Goal: Information Seeking & Learning: Learn about a topic

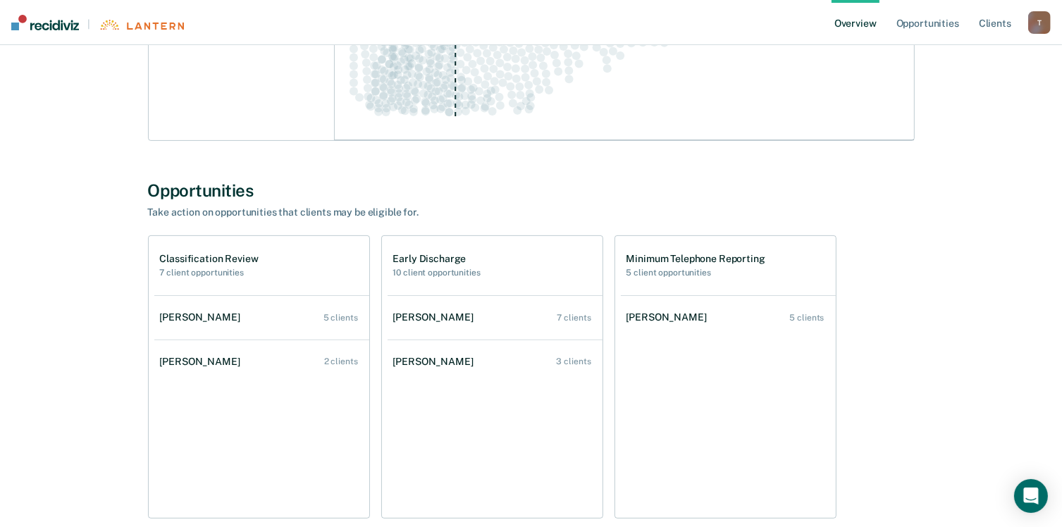
scroll to position [423, 0]
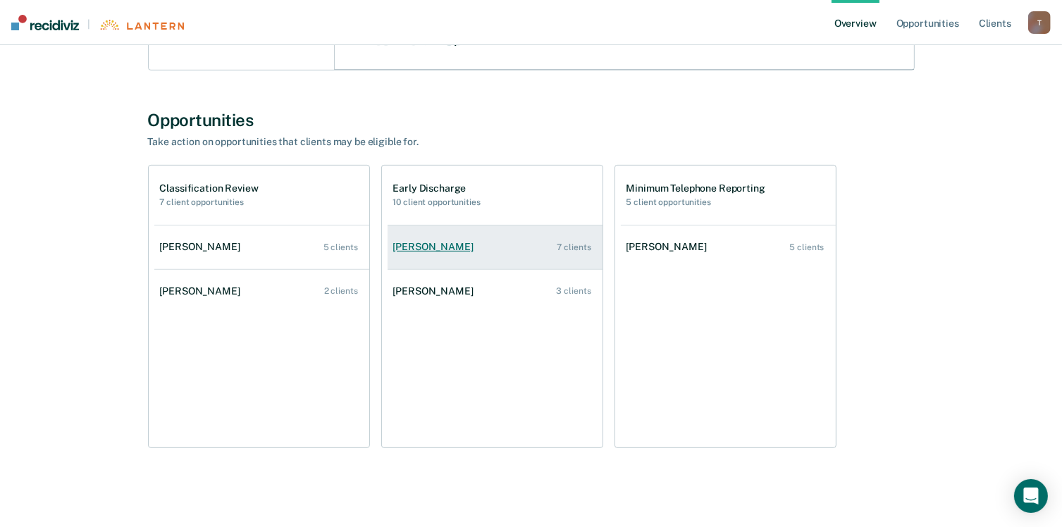
click at [570, 247] on div "7 clients" at bounding box center [574, 247] width 34 height 10
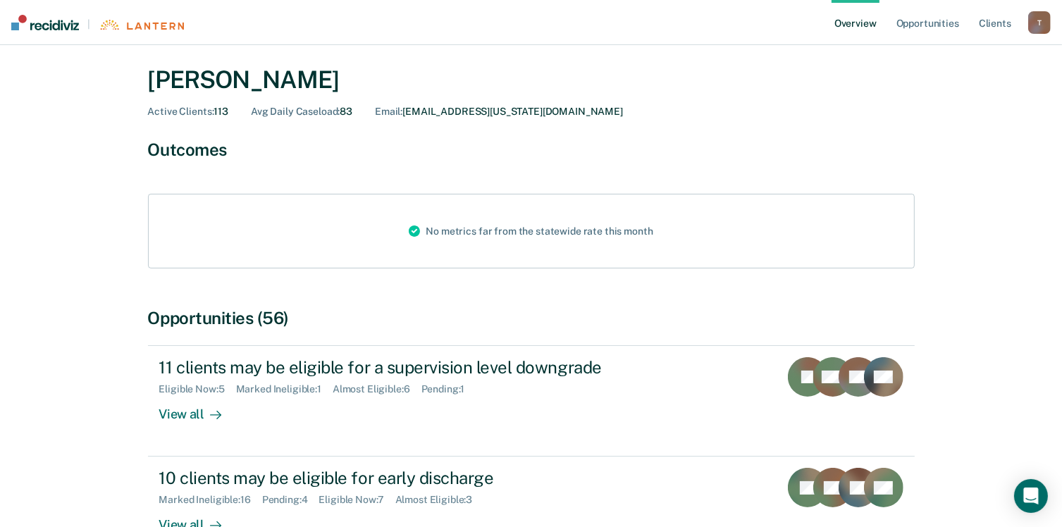
scroll to position [141, 0]
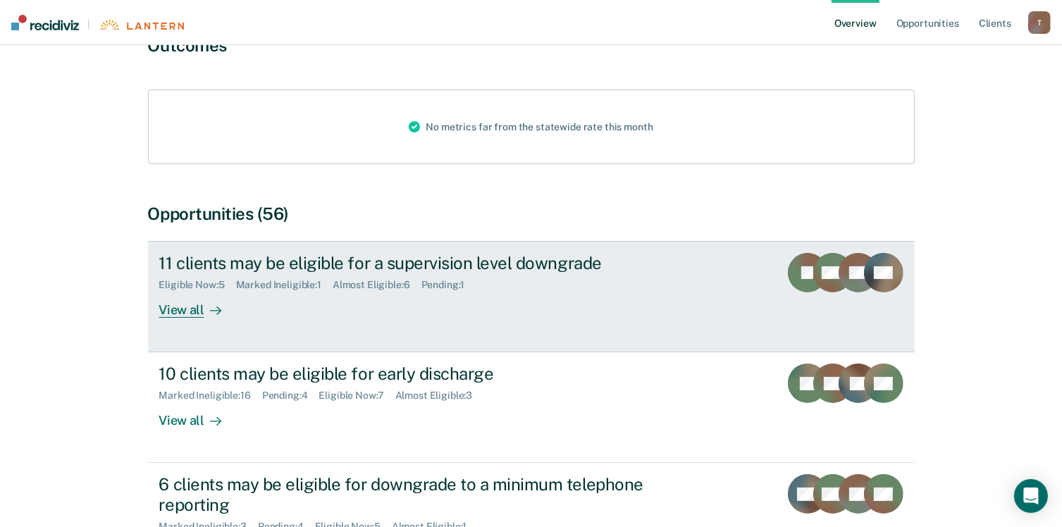
click at [182, 318] on link "11 clients may be eligible for a supervision level downgrade Eligible Now : 5 M…" at bounding box center [531, 296] width 766 height 111
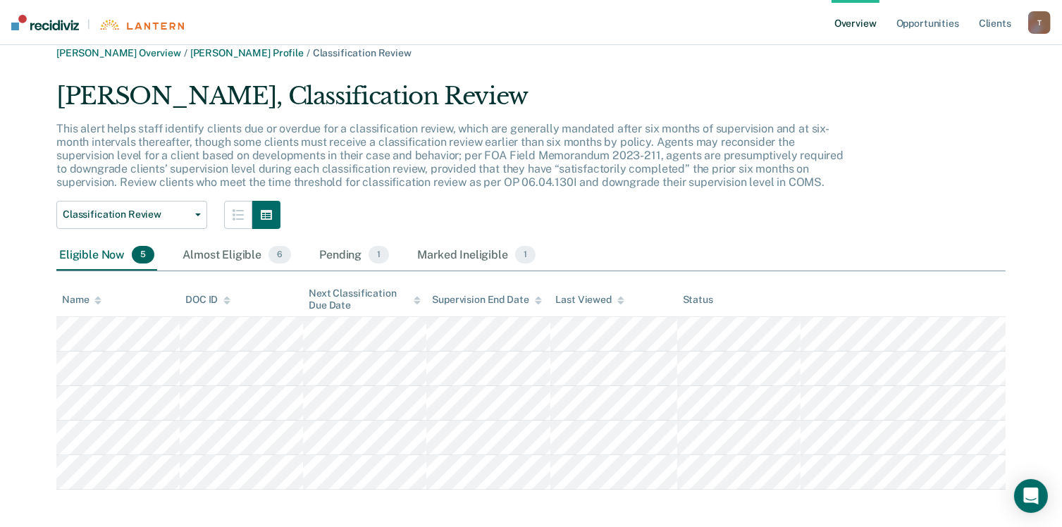
scroll to position [23, 0]
